Goal: Find specific page/section: Find specific page/section

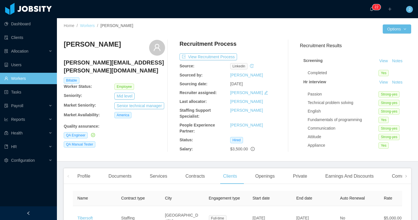
click at [92, 24] on link "Workers" at bounding box center [87, 25] width 15 height 5
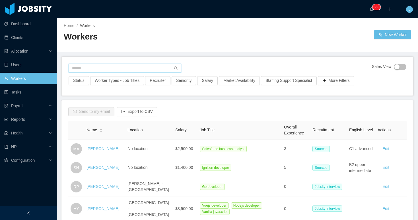
click at [115, 68] on input "text" at bounding box center [125, 68] width 113 height 9
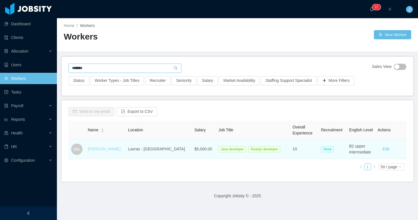
type input "*******"
click at [101, 148] on link "[PERSON_NAME]" at bounding box center [104, 149] width 33 height 5
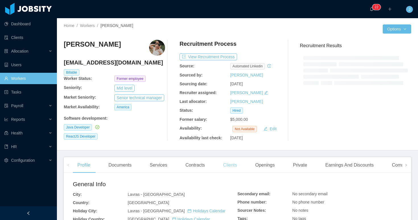
click at [231, 164] on div "Clients" at bounding box center [230, 165] width 23 height 16
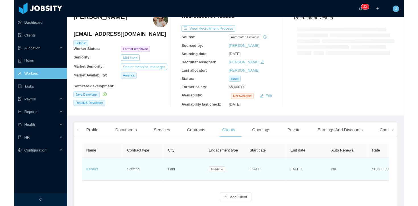
scroll to position [28, 0]
